Goal: Task Accomplishment & Management: Use online tool/utility

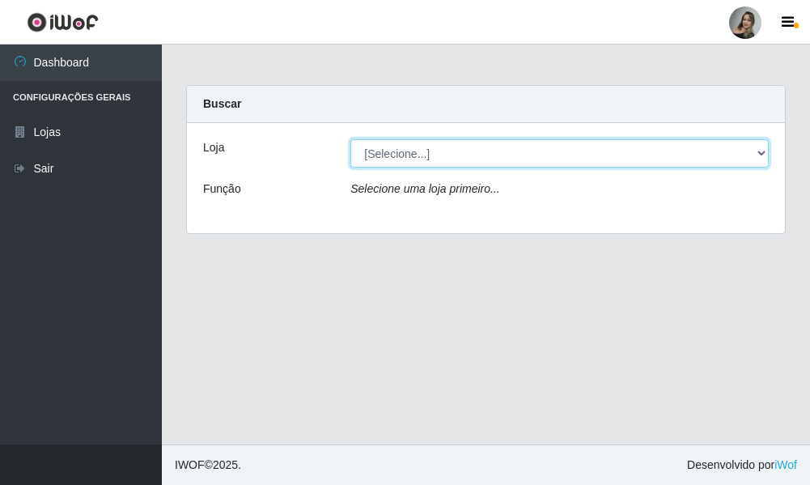
click at [766, 155] on select "[Selecione...] Supermercado Sao Francisco - Amarante" at bounding box center [559, 153] width 418 height 28
select select "383"
click at [350, 139] on select "[Selecione...] Supermercado Sao Francisco - Amarante" at bounding box center [559, 153] width 418 height 28
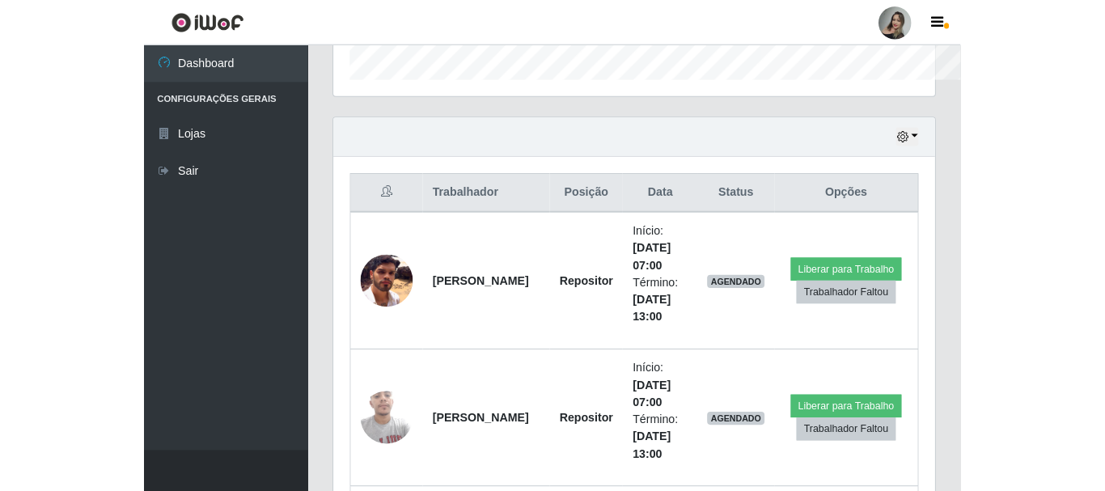
scroll to position [336, 889]
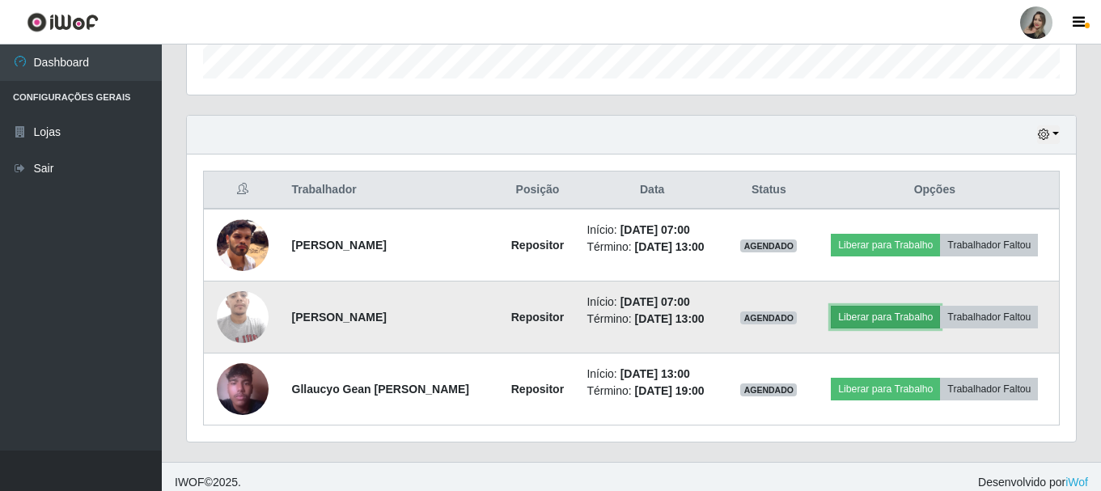
click at [809, 318] on button "Liberar para Trabalho" at bounding box center [885, 317] width 109 height 23
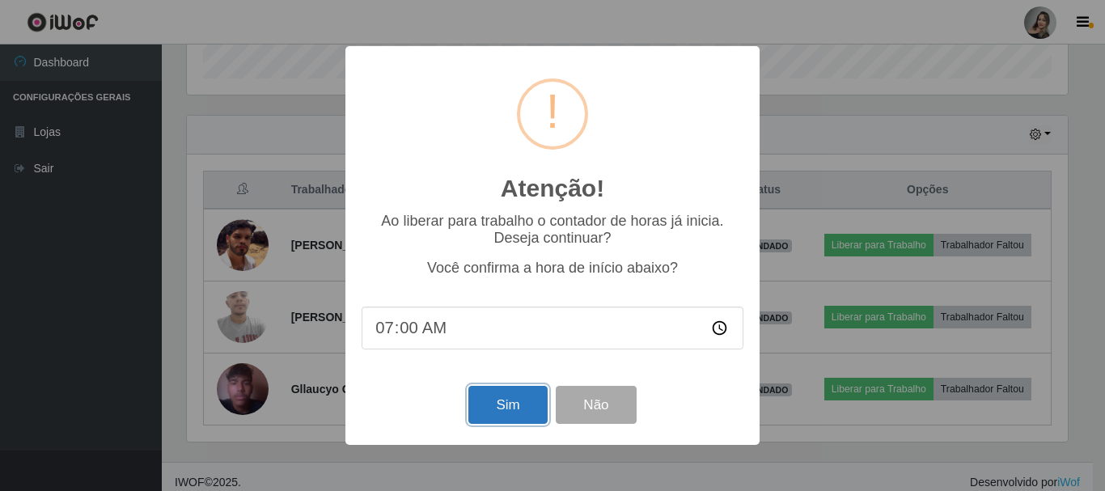
click at [523, 420] on button "Sim" at bounding box center [508, 405] width 79 height 38
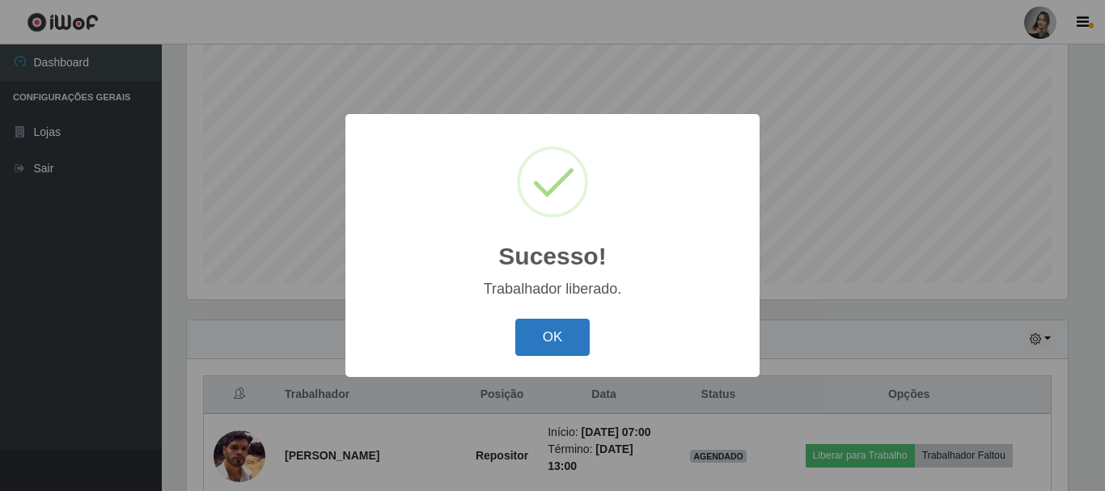
click at [576, 325] on button "OK" at bounding box center [553, 338] width 75 height 38
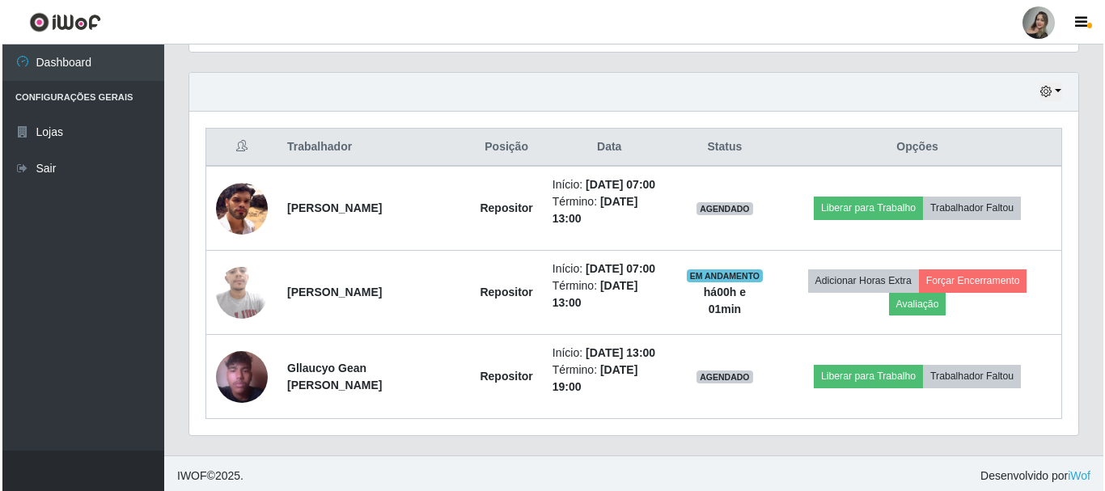
scroll to position [548, 0]
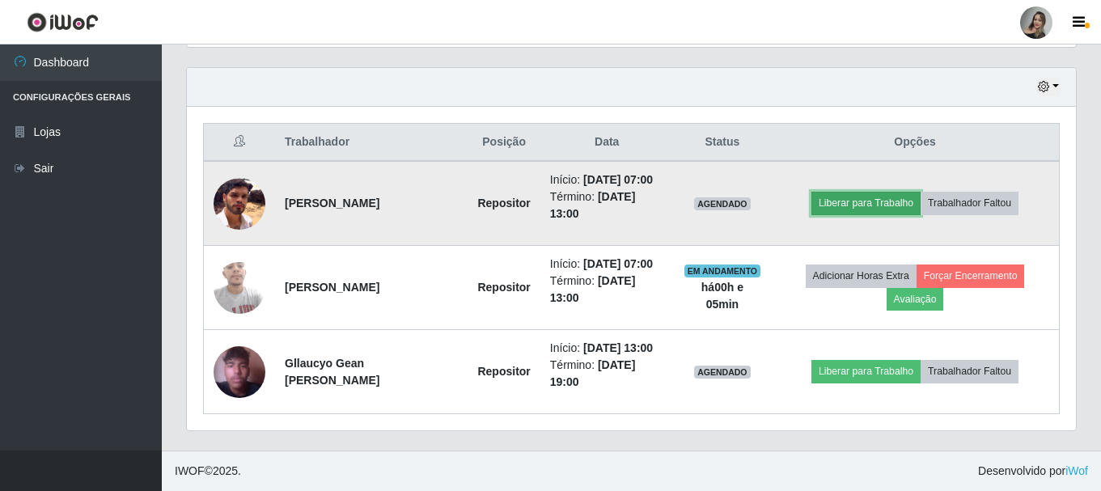
click at [809, 205] on button "Liberar para Trabalho" at bounding box center [866, 203] width 109 height 23
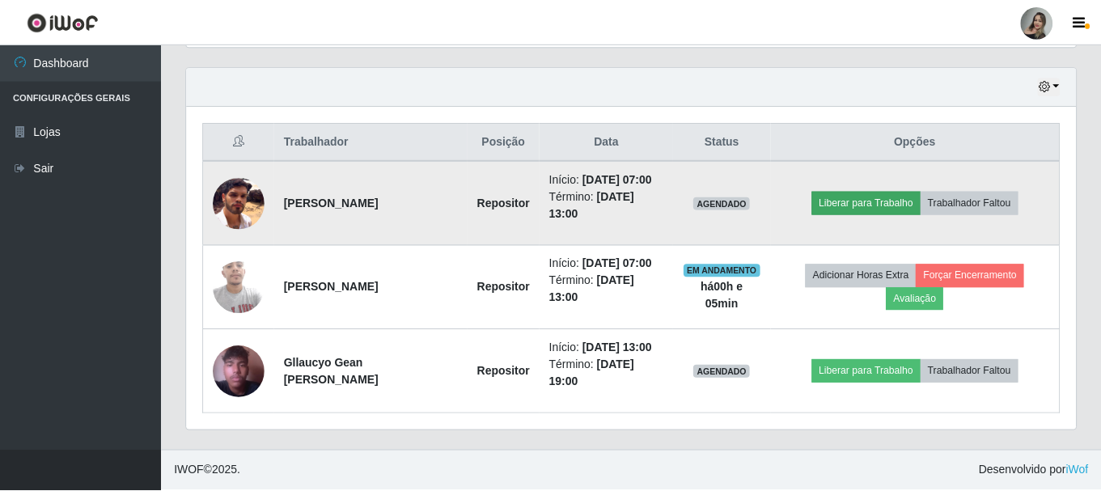
scroll to position [336, 881]
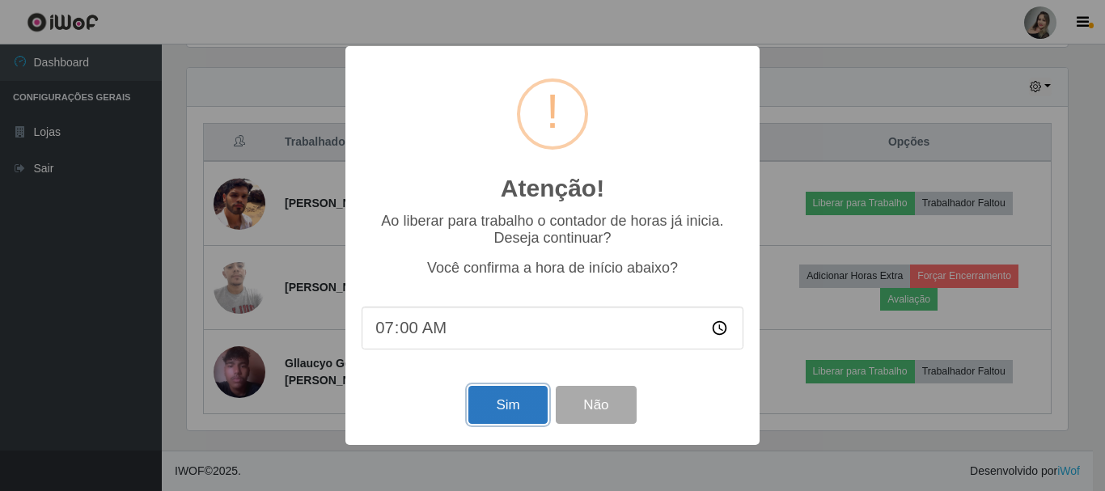
click at [503, 420] on button "Sim" at bounding box center [508, 405] width 79 height 38
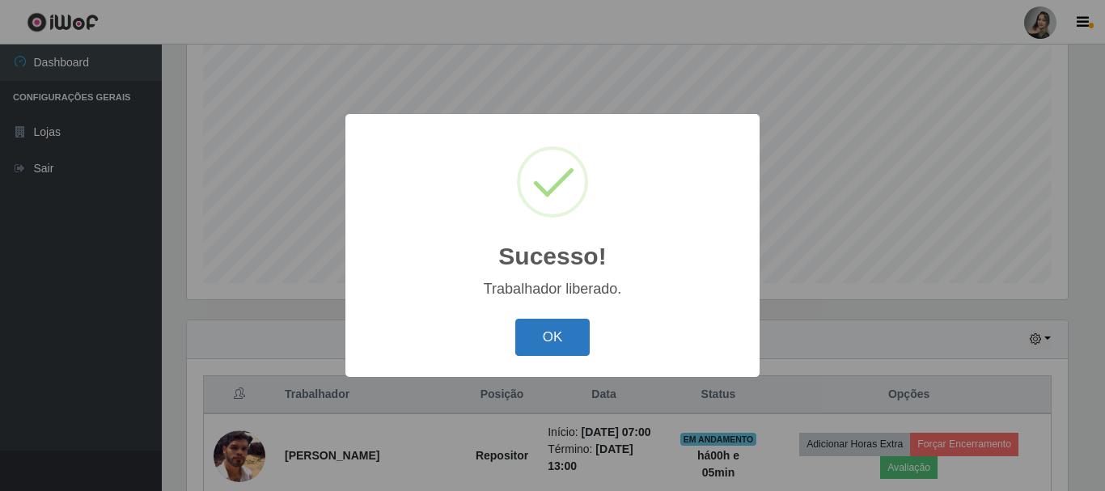
click at [547, 346] on button "OK" at bounding box center [553, 338] width 75 height 38
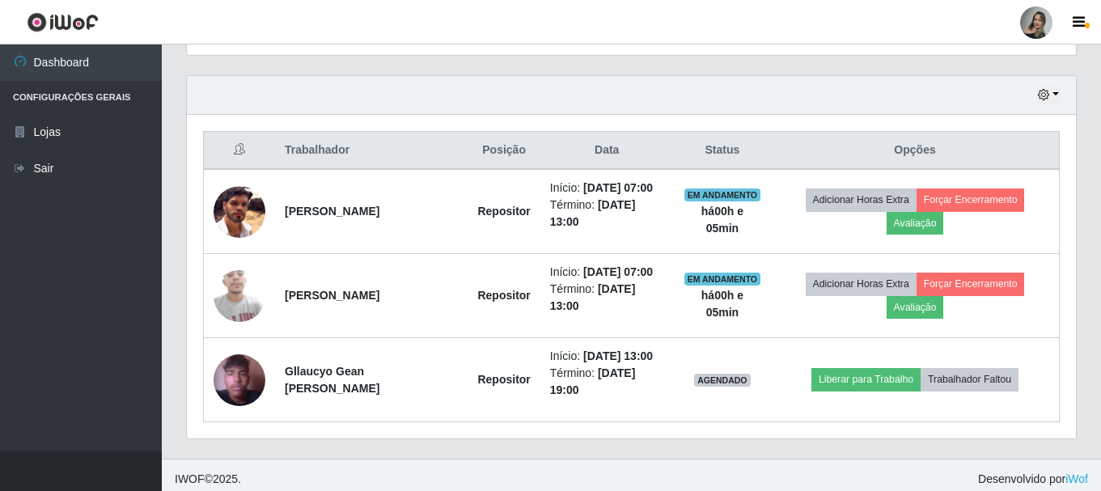
scroll to position [548, 0]
